Goal: Check status: Check status

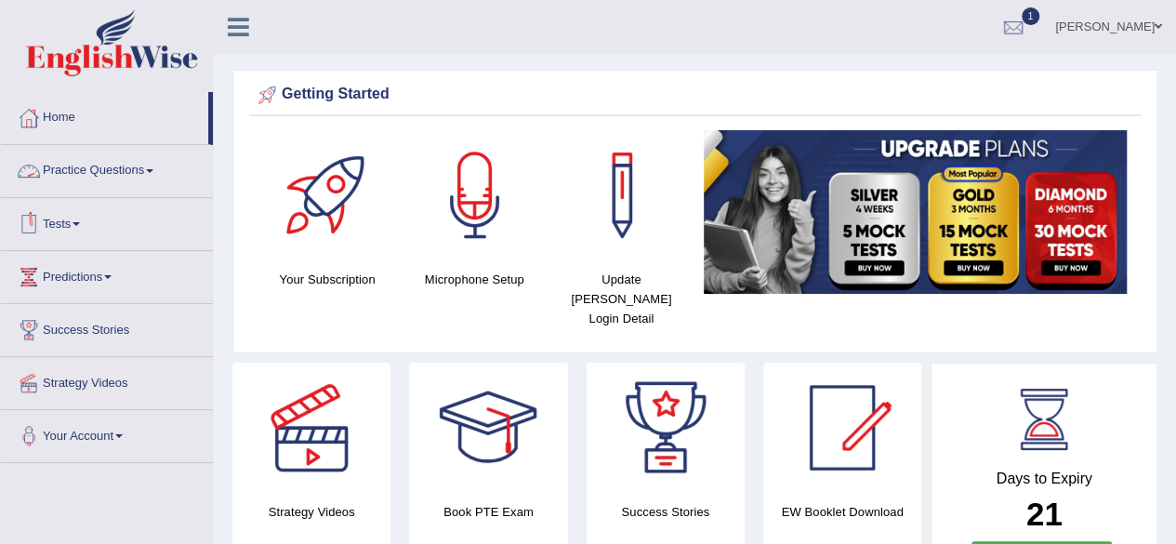
click at [75, 218] on link "Tests" at bounding box center [107, 221] width 212 height 46
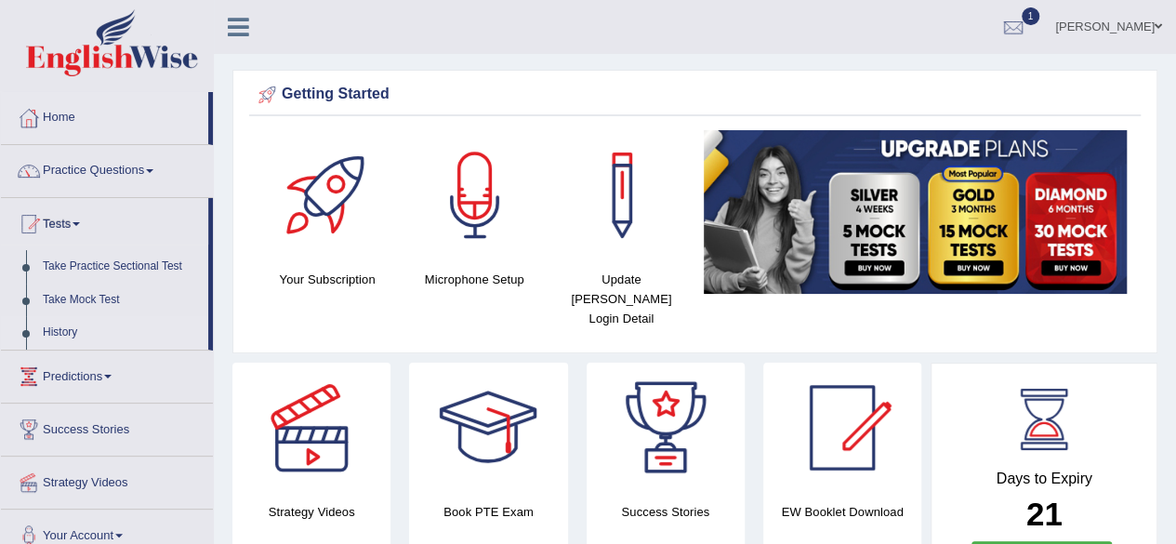
click at [52, 333] on link "History" at bounding box center [121, 332] width 174 height 33
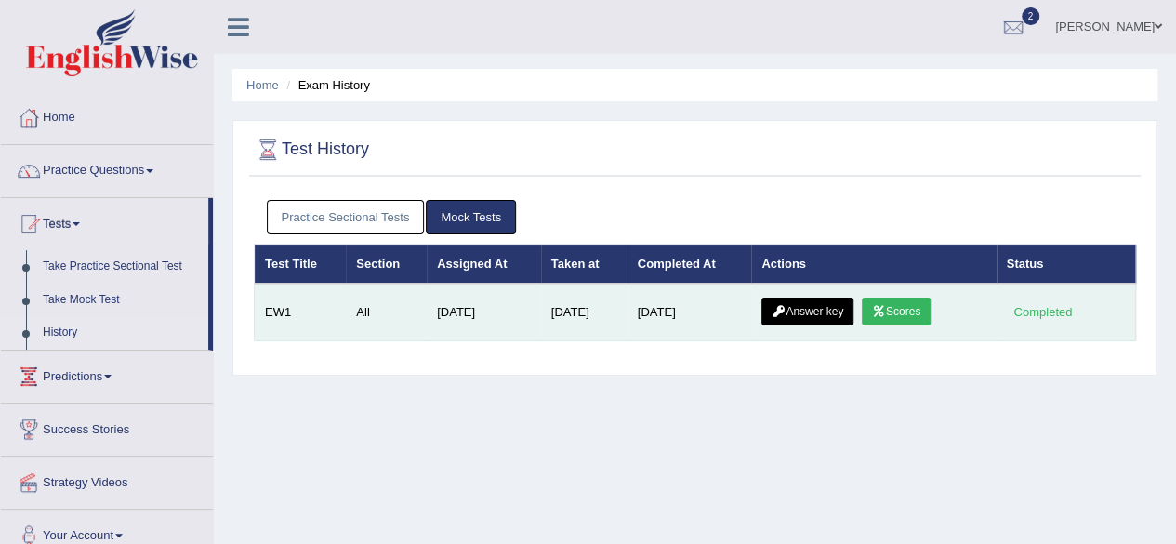
click at [903, 313] on link "Scores" at bounding box center [896, 311] width 69 height 28
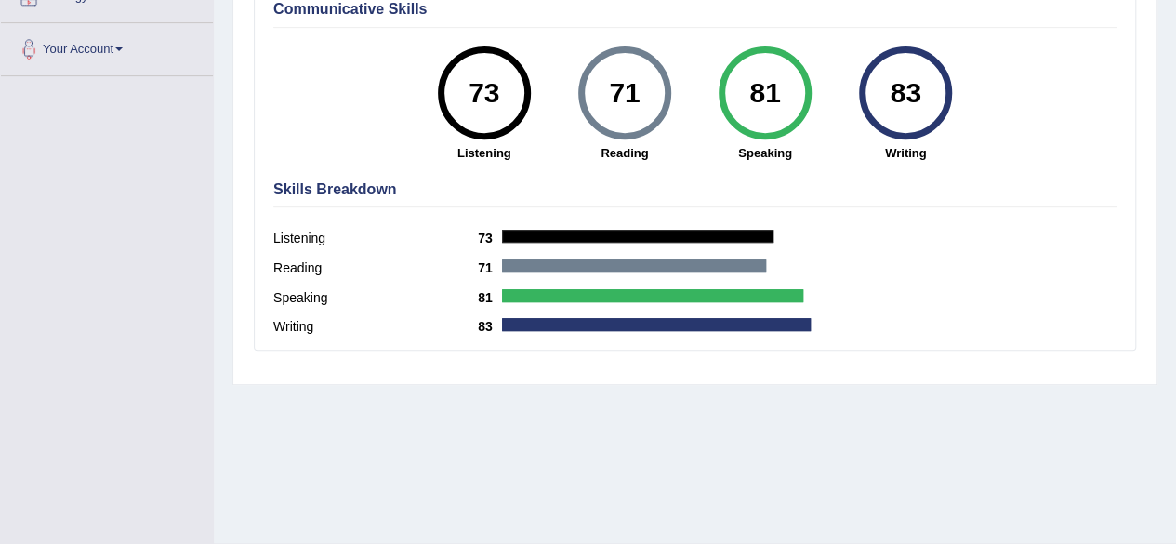
scroll to position [392, 0]
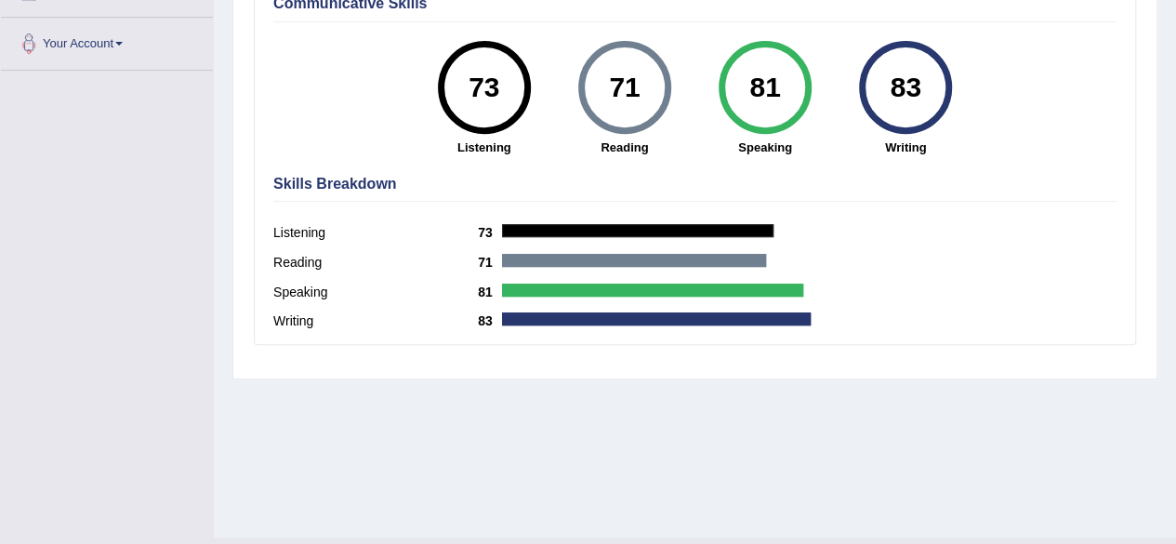
click at [529, 434] on div "Home History Scores Scores on EW1 All English Wise | EW1 | SCORE REPORT 0493064…" at bounding box center [695, 73] width 962 height 930
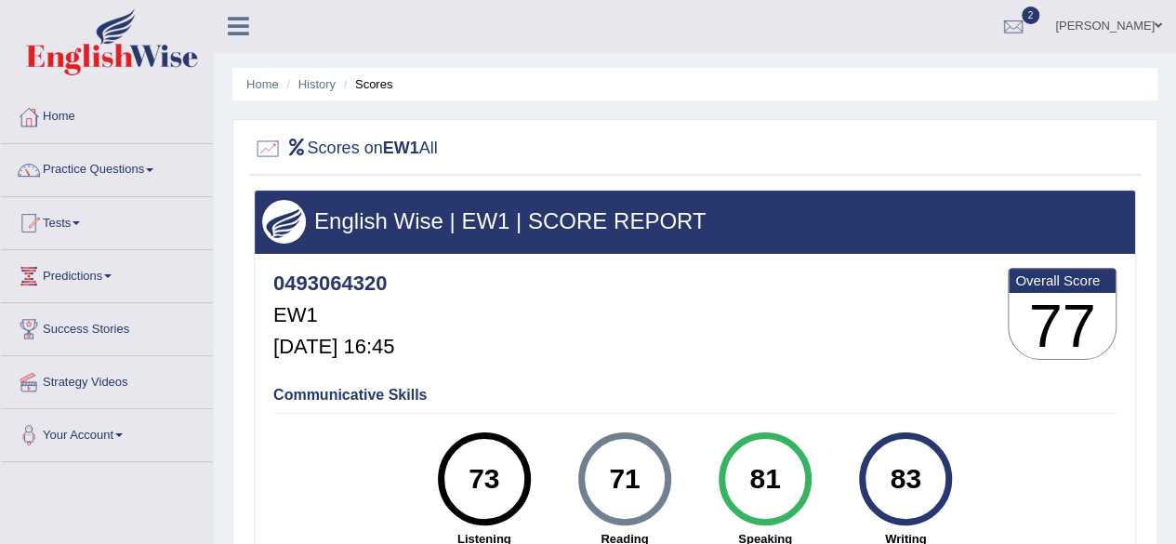
scroll to position [3, 0]
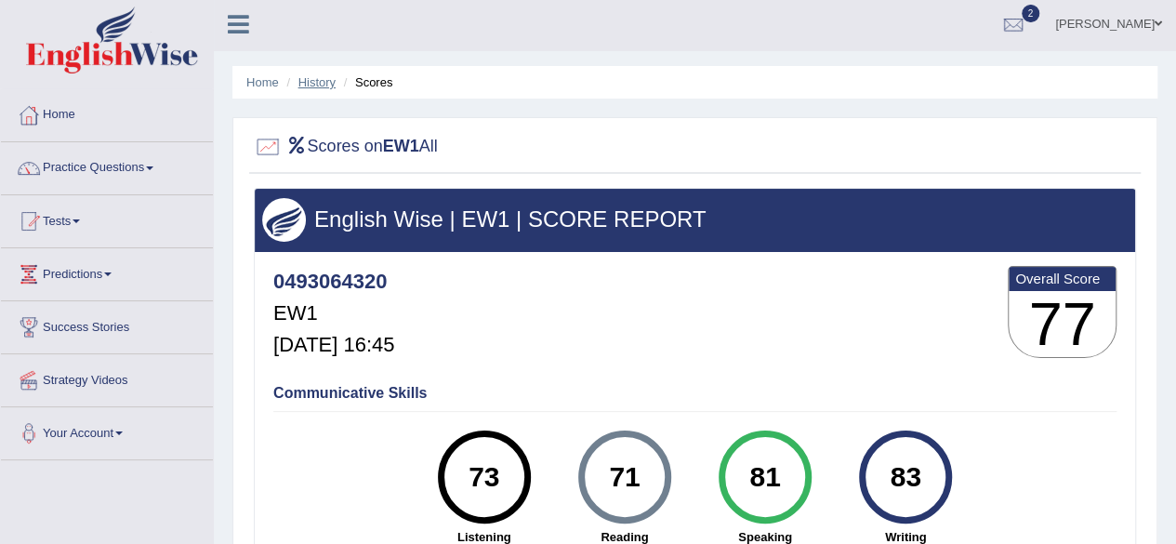
click at [320, 83] on link "History" at bounding box center [316, 82] width 37 height 14
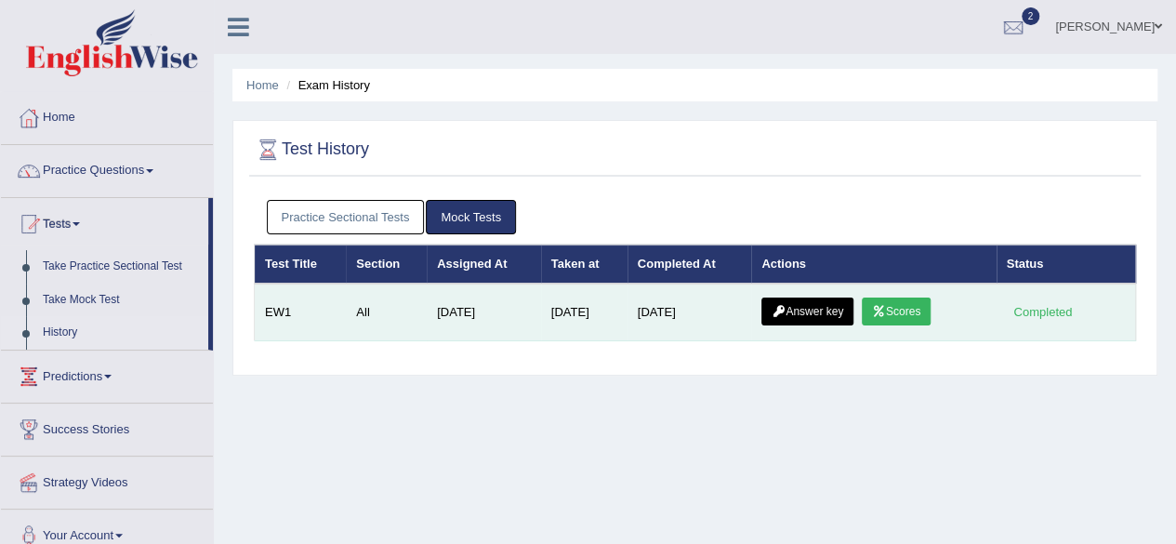
click at [784, 307] on icon at bounding box center [779, 311] width 14 height 11
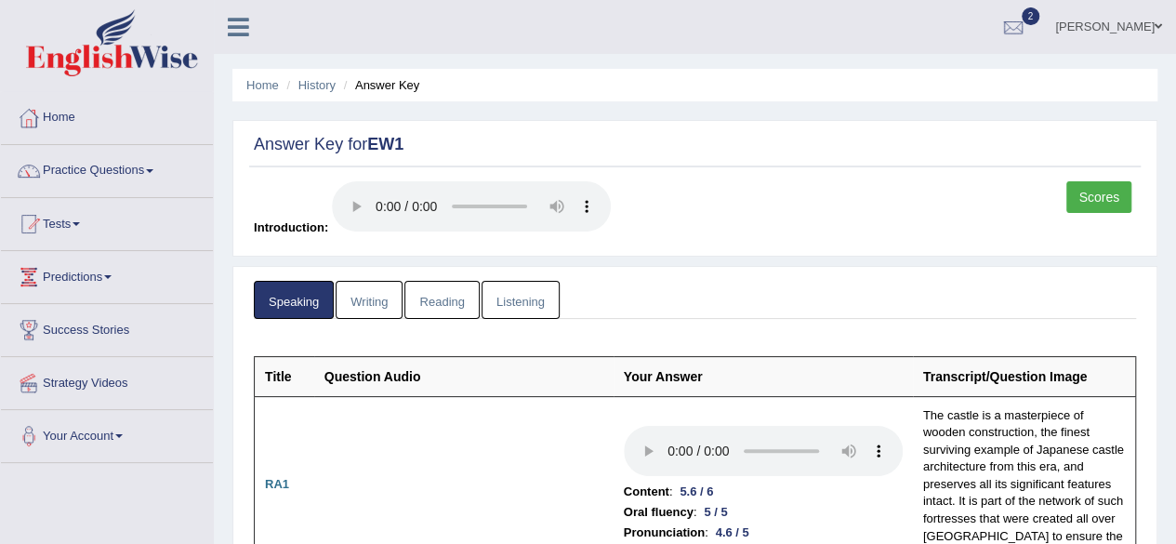
click at [377, 305] on link "Writing" at bounding box center [369, 300] width 67 height 38
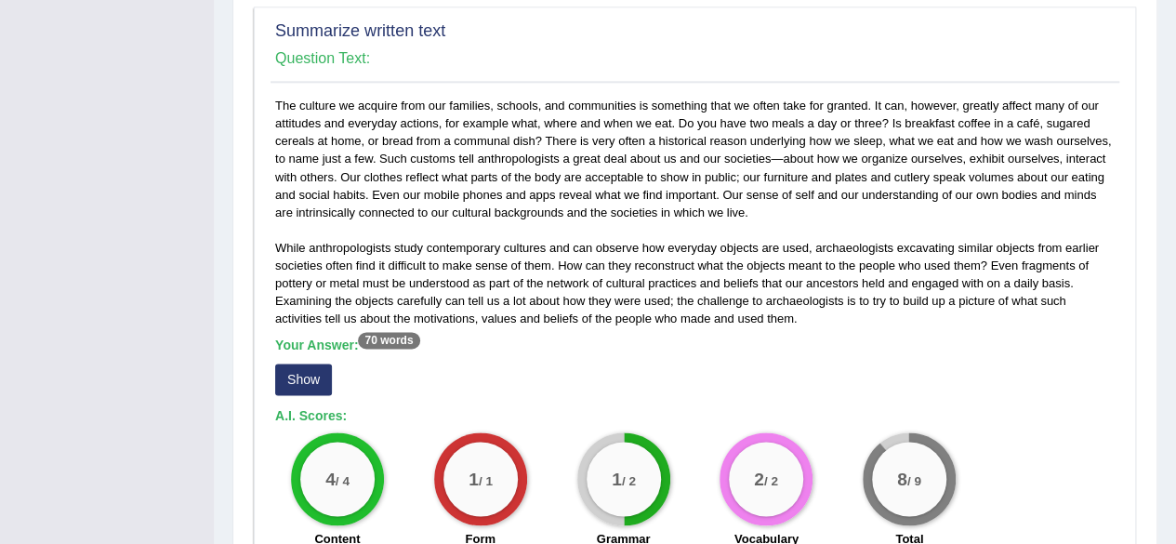
scroll to position [1147, 0]
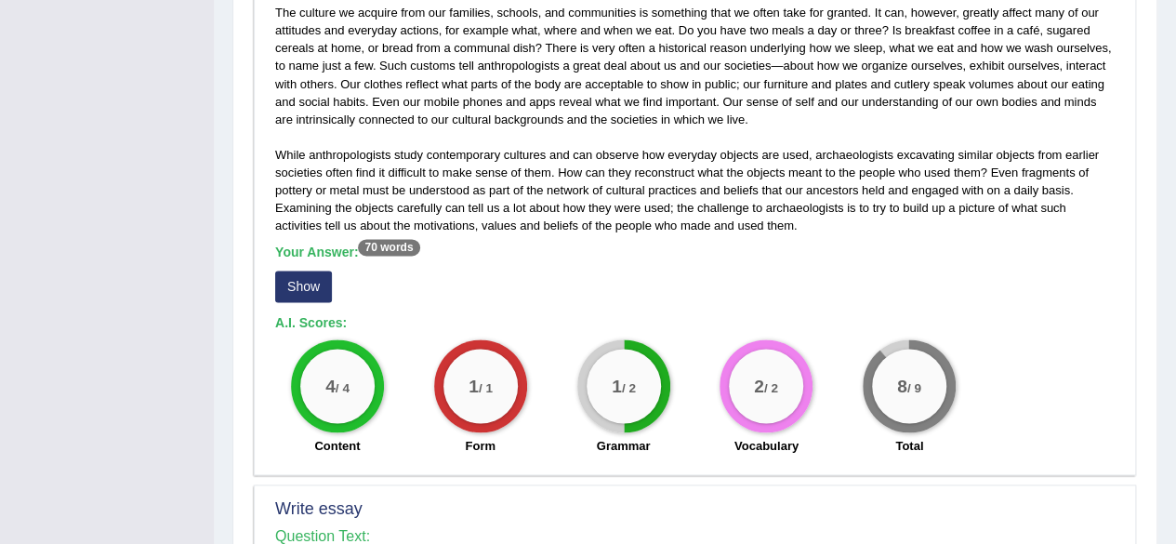
click at [313, 291] on button "Show" at bounding box center [303, 286] width 57 height 32
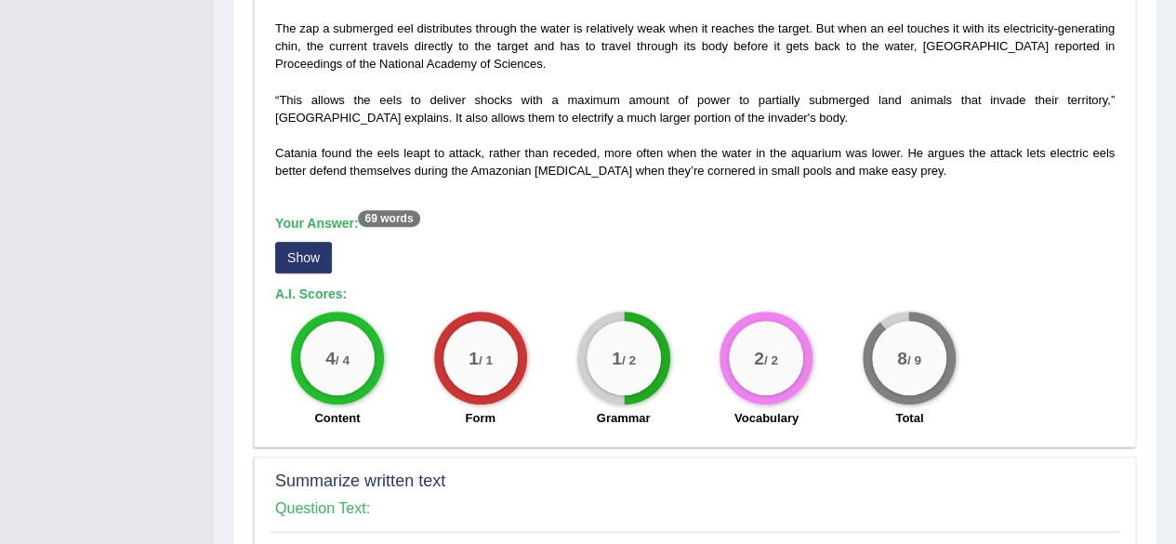
scroll to position [590, 0]
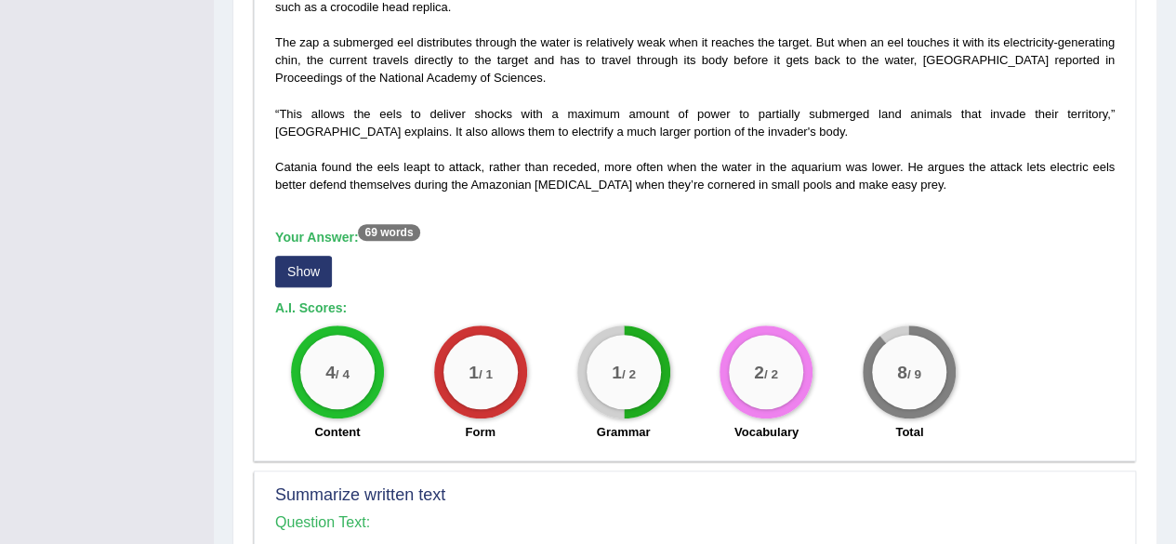
click at [311, 272] on button "Show" at bounding box center [303, 272] width 57 height 32
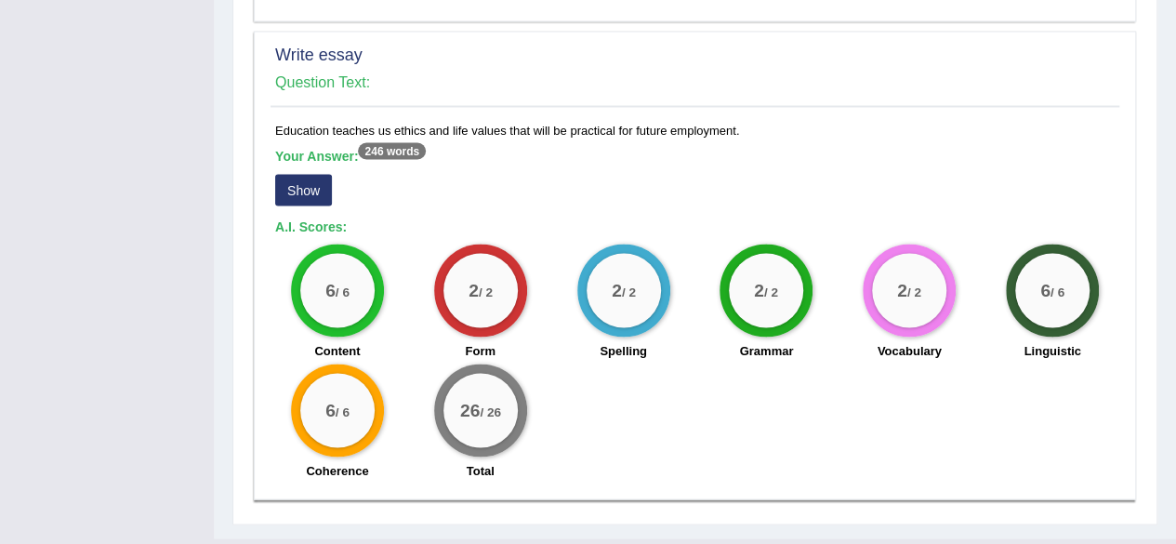
scroll to position [1671, 0]
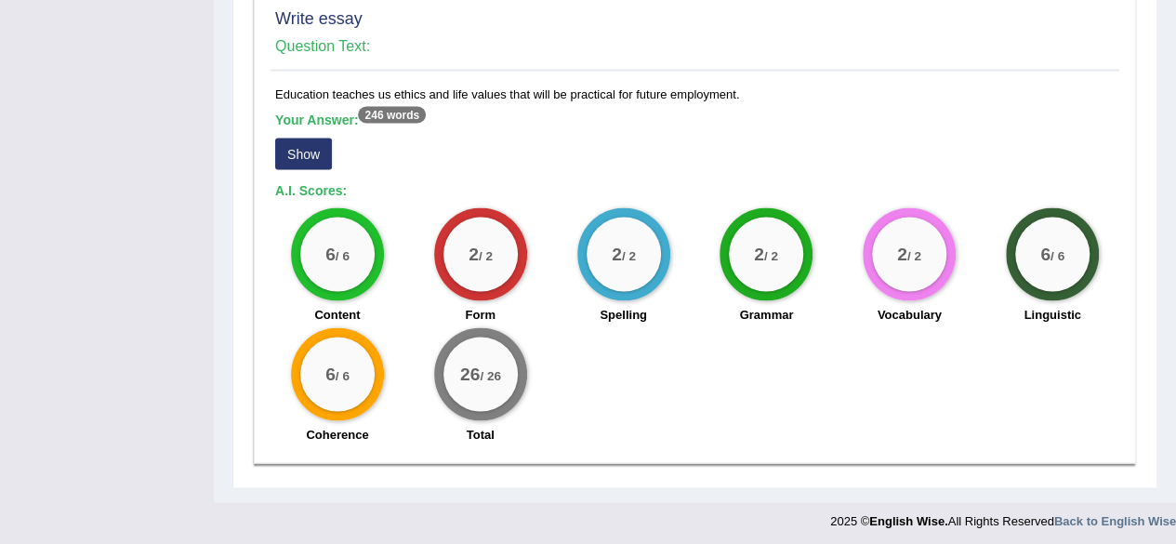
click at [303, 142] on button "Show" at bounding box center [303, 154] width 57 height 32
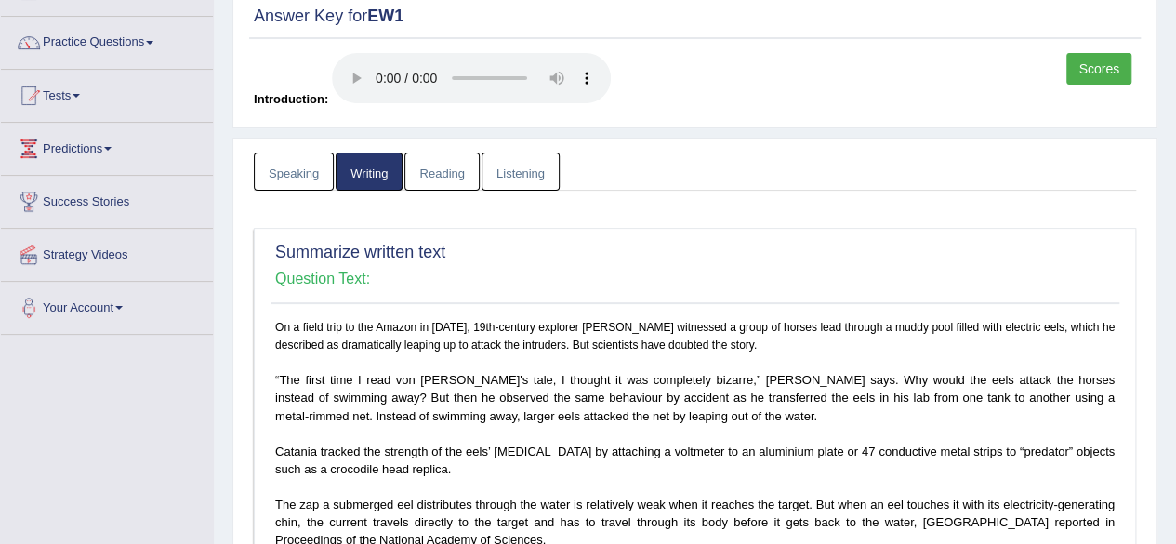
scroll to position [0, 0]
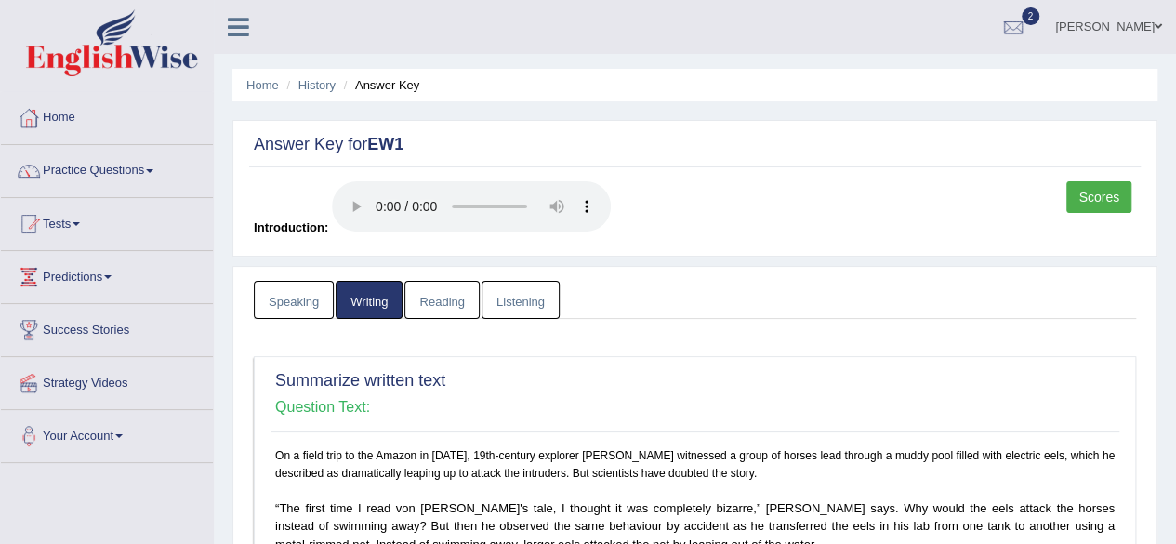
click at [431, 293] on link "Reading" at bounding box center [441, 300] width 74 height 38
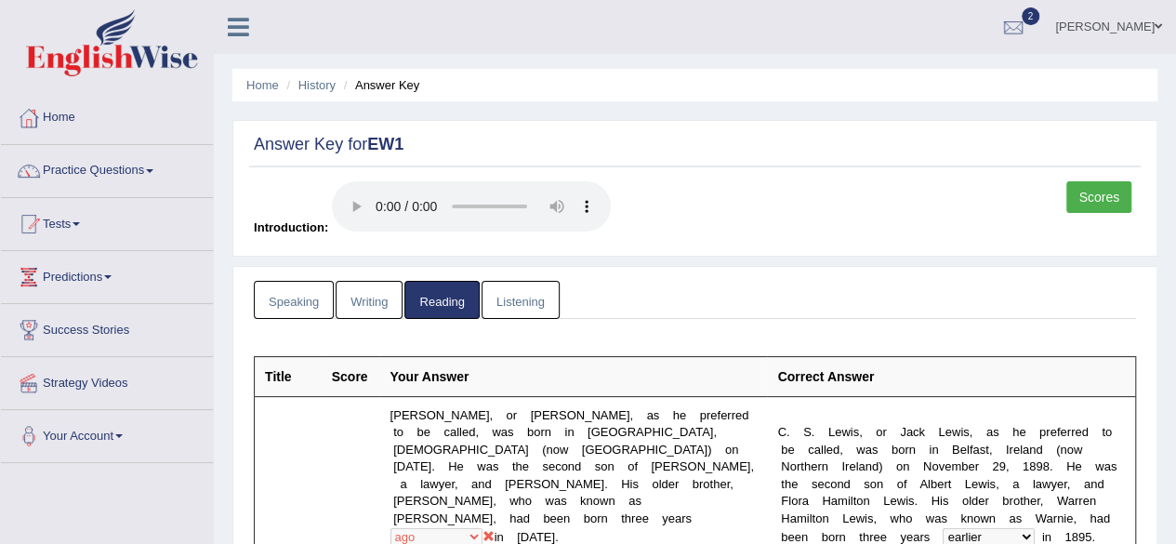
click at [511, 304] on link "Listening" at bounding box center [520, 300] width 78 height 38
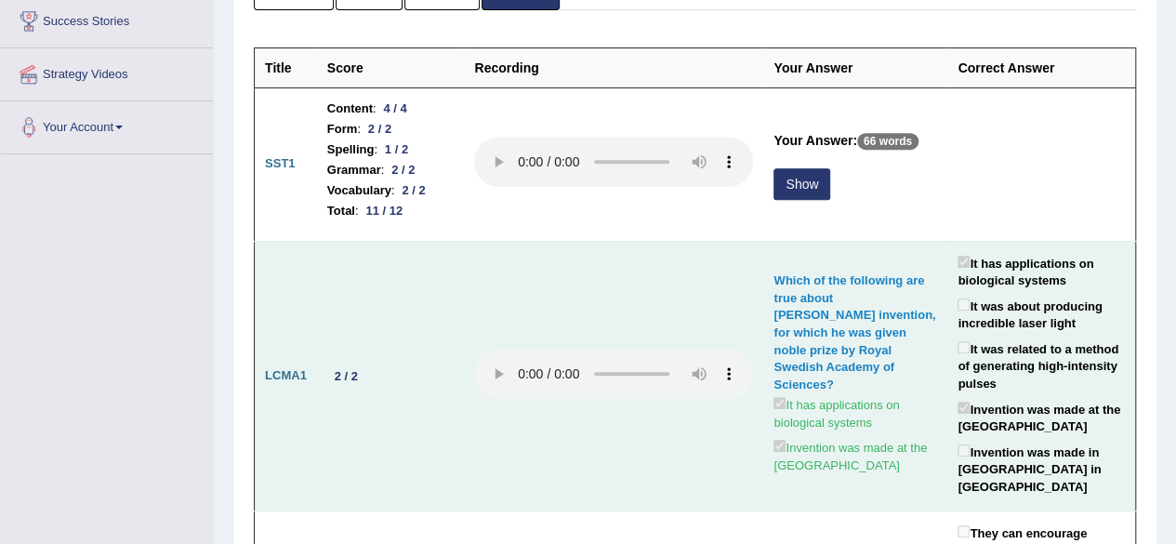
scroll to position [310, 0]
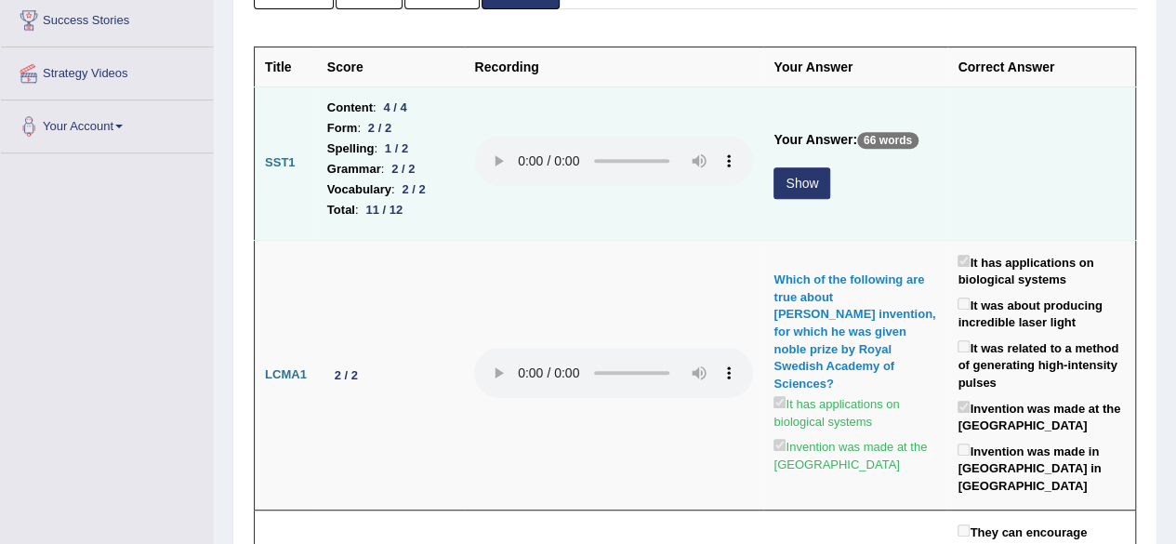
click at [783, 167] on button "Show" at bounding box center [801, 183] width 57 height 32
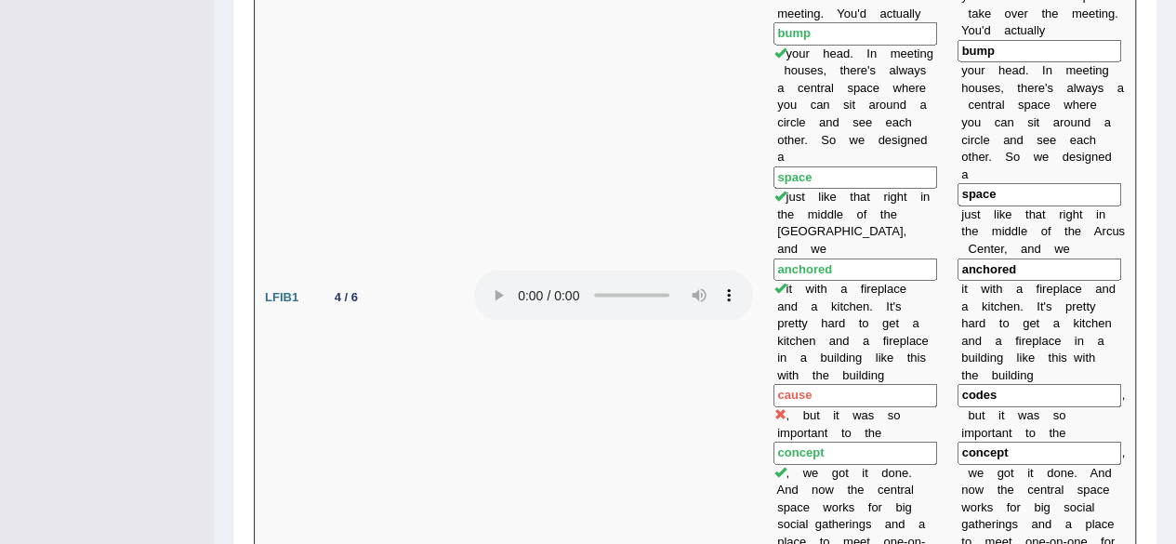
scroll to position [1840, 0]
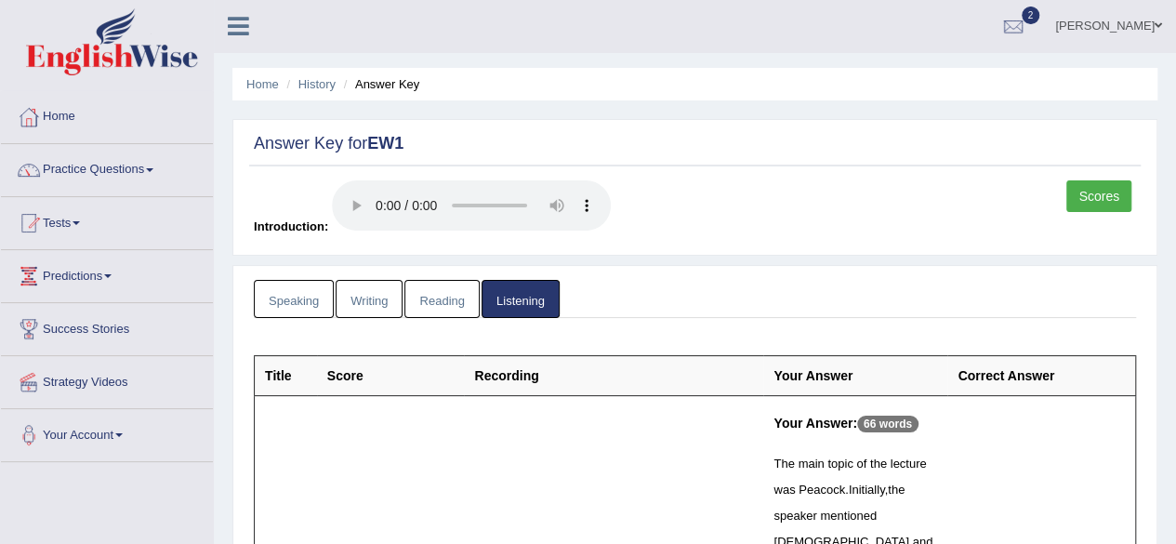
scroll to position [126, 0]
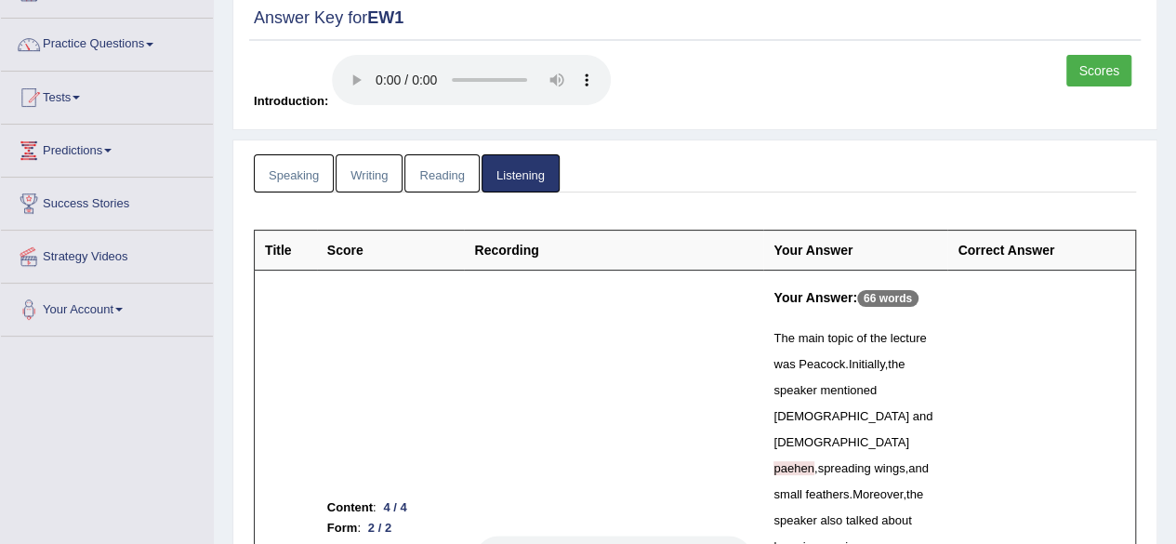
click at [1084, 73] on link "Scores" at bounding box center [1098, 71] width 65 height 32
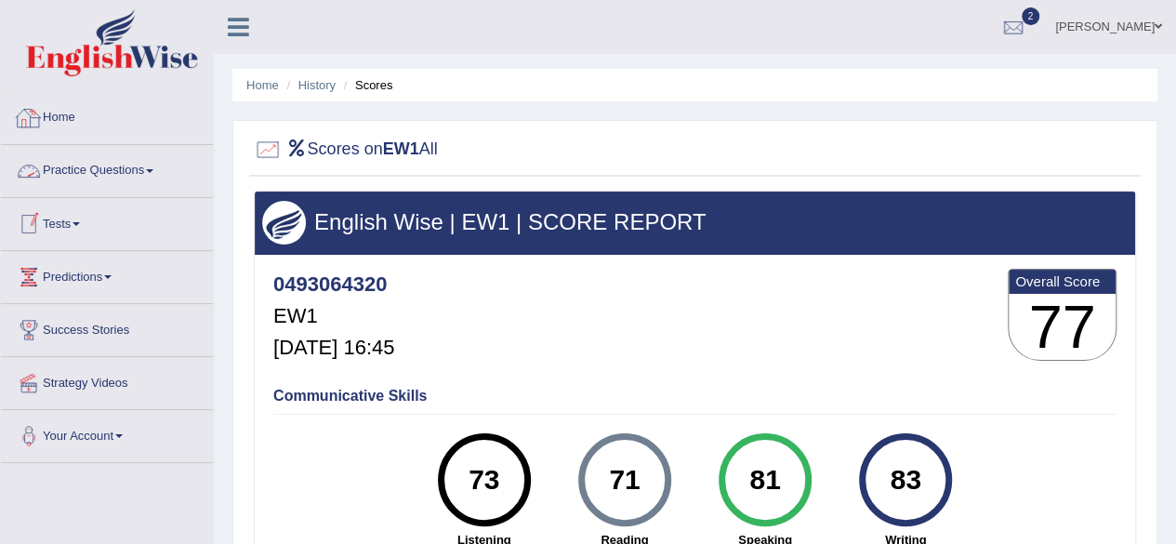
click at [73, 120] on link "Home" at bounding box center [107, 115] width 212 height 46
